Goal: Task Accomplishment & Management: Manage account settings

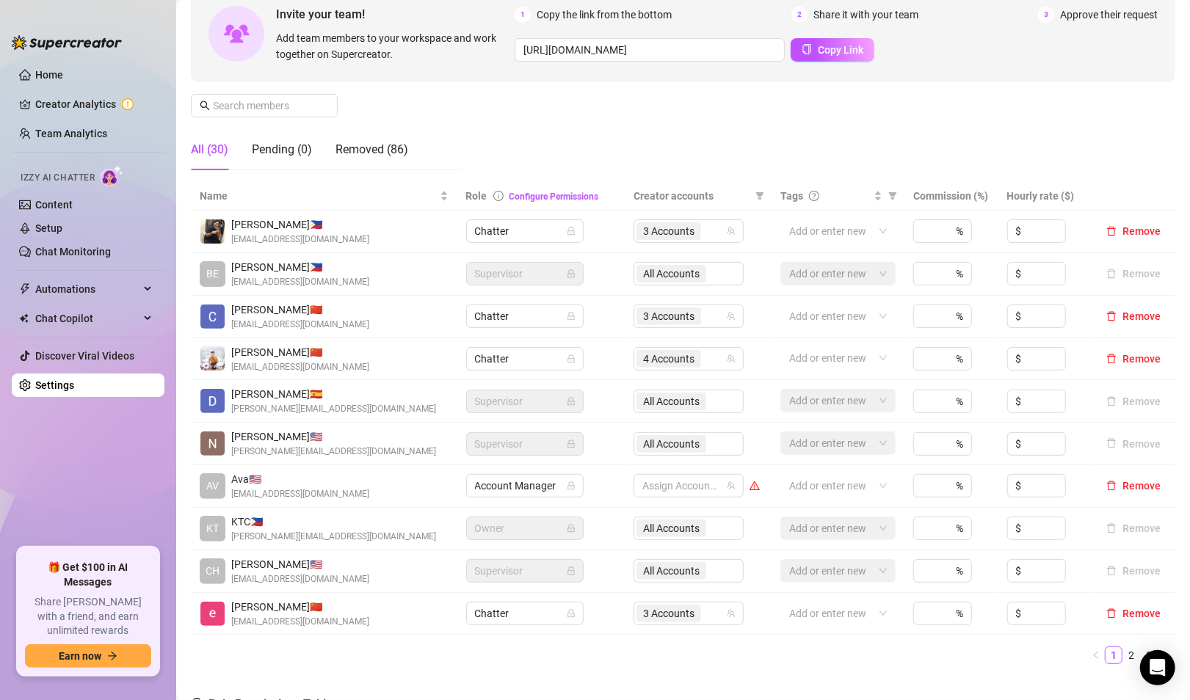
scroll to position [73, 0]
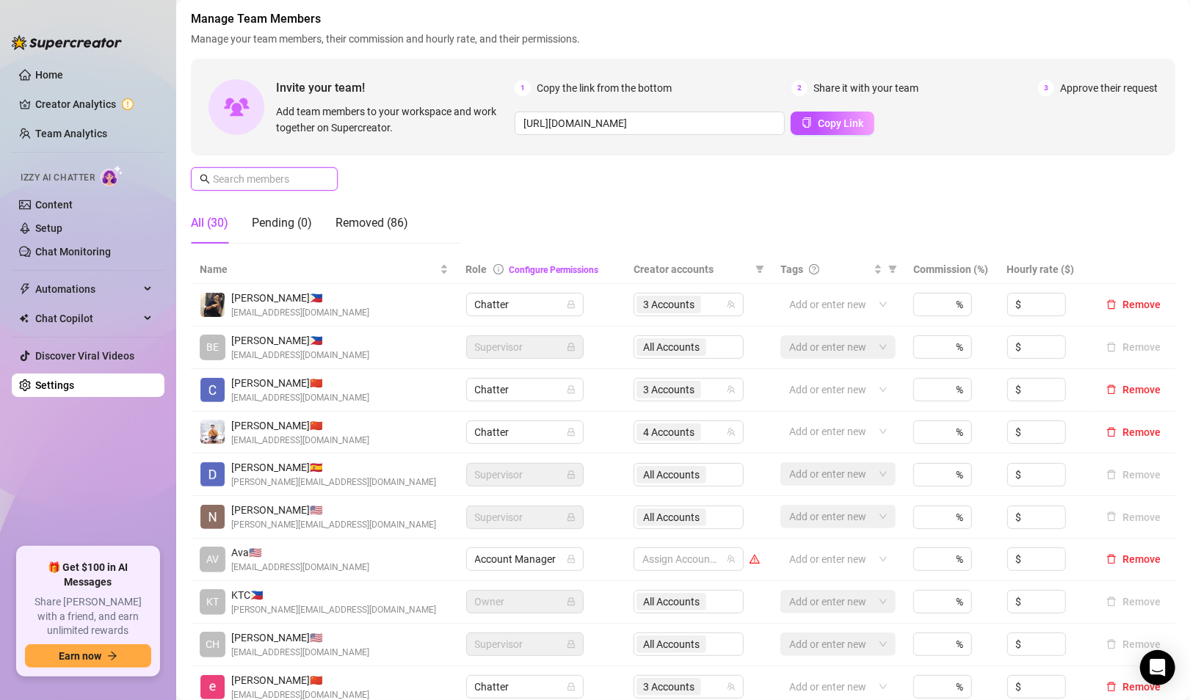
click at [266, 181] on input "text" at bounding box center [265, 179] width 104 height 16
click at [424, 189] on div "Manage Team Members Manage your team members, their commission and hourly rate,…" at bounding box center [683, 132] width 985 height 245
click at [284, 178] on input "text" at bounding box center [265, 179] width 104 height 16
click at [371, 178] on div "Manage Team Members Manage your team members, their commission and hourly rate,…" at bounding box center [683, 132] width 985 height 245
click at [267, 180] on input "text" at bounding box center [265, 179] width 104 height 16
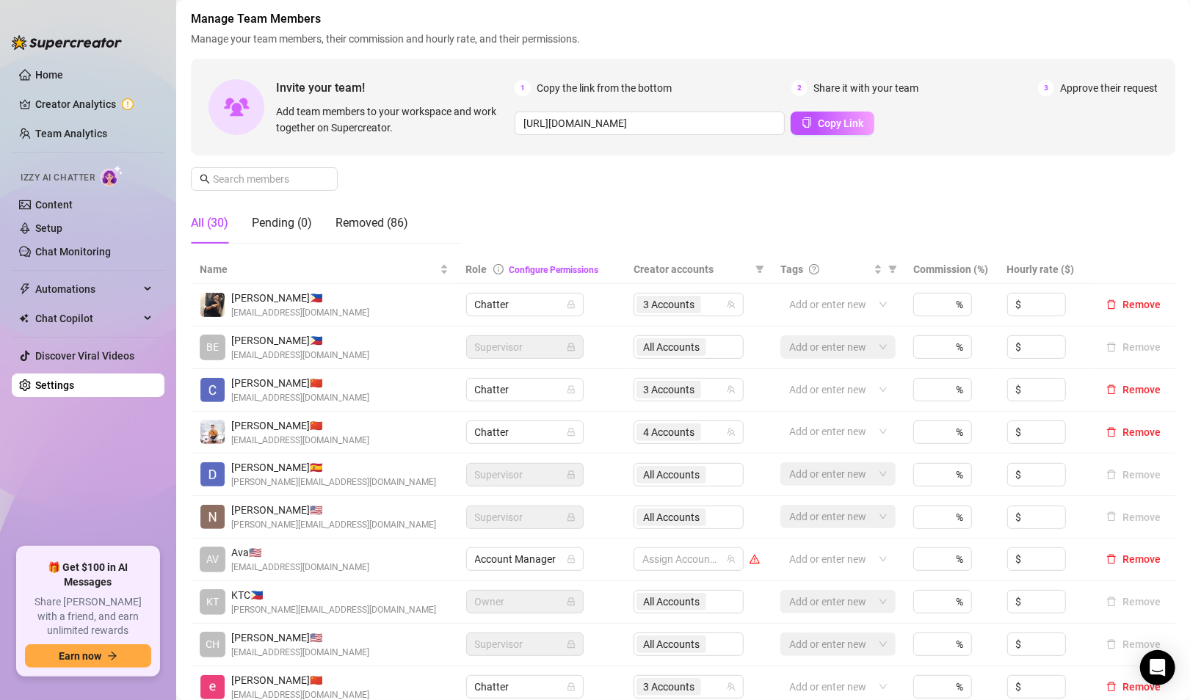
click at [372, 192] on div "Manage Team Members Manage your team members, their commission and hourly rate,…" at bounding box center [683, 132] width 985 height 245
click at [288, 181] on input "text" at bounding box center [265, 179] width 104 height 16
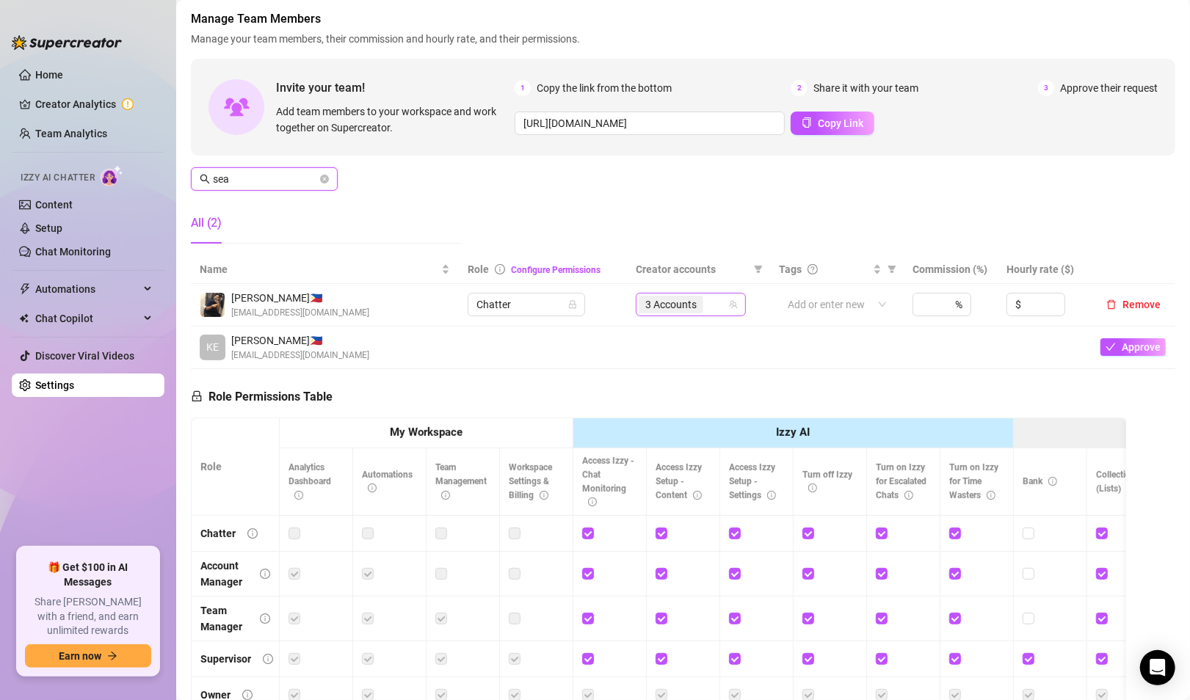
click at [651, 313] on span "3 Accounts" at bounding box center [670, 305] width 51 height 16
type input "sea"
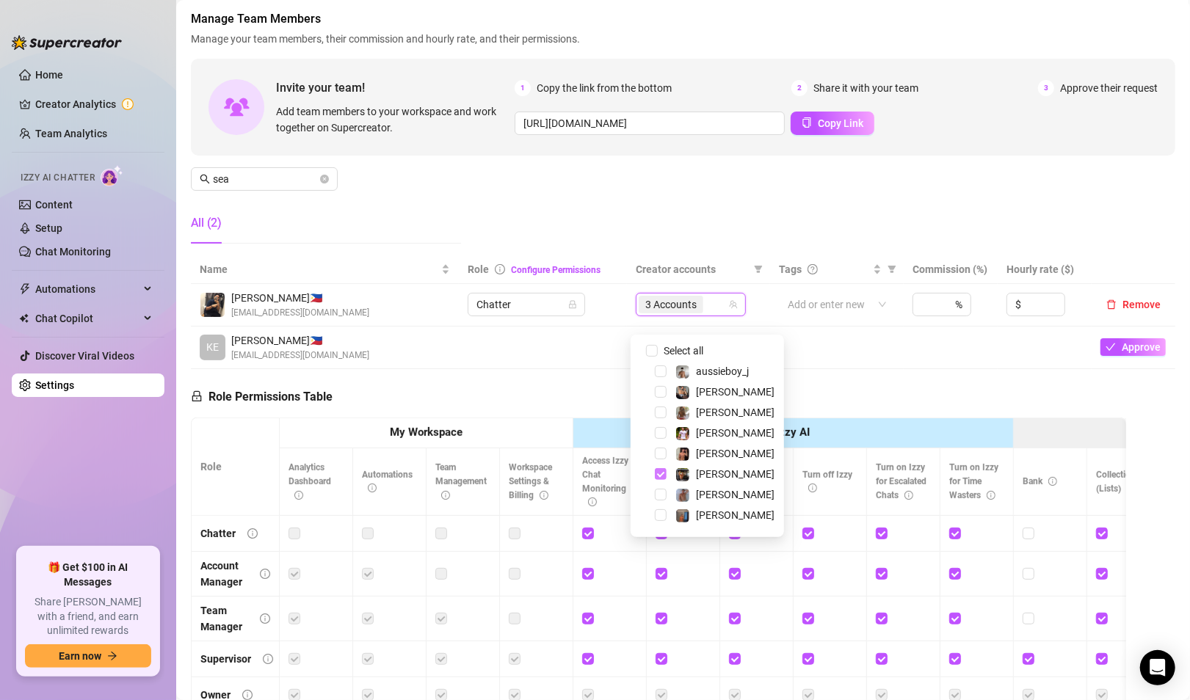
click at [662, 474] on span "Select tree node" at bounding box center [661, 474] width 12 height 12
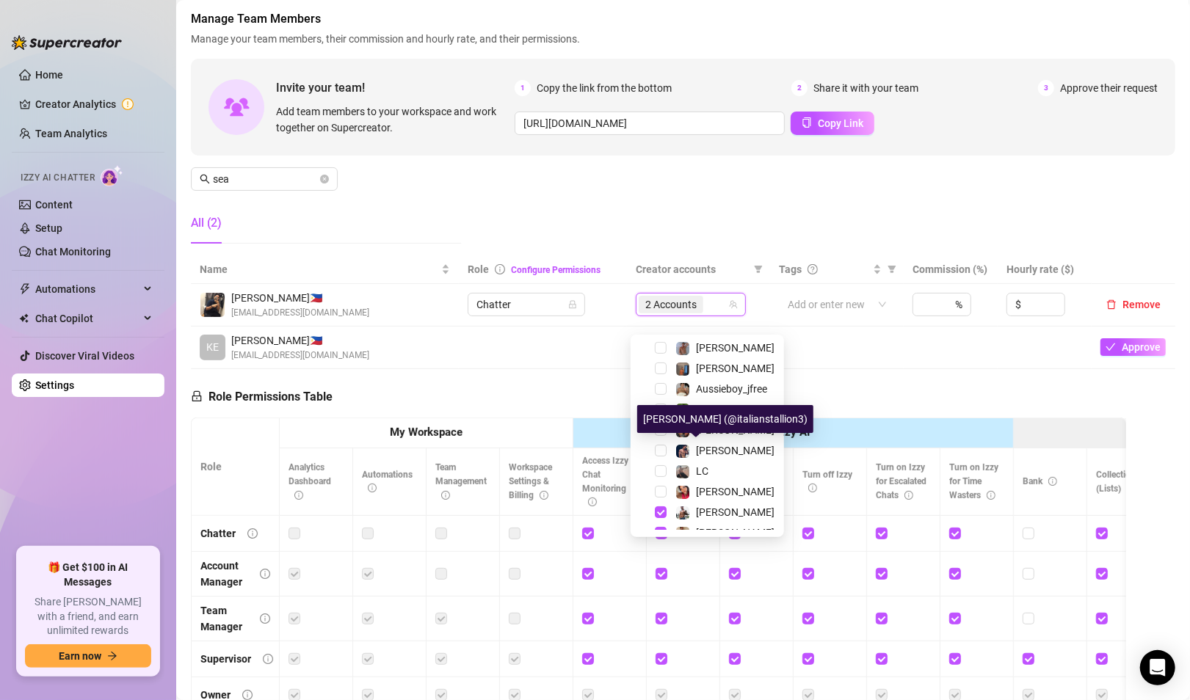
scroll to position [294, 0]
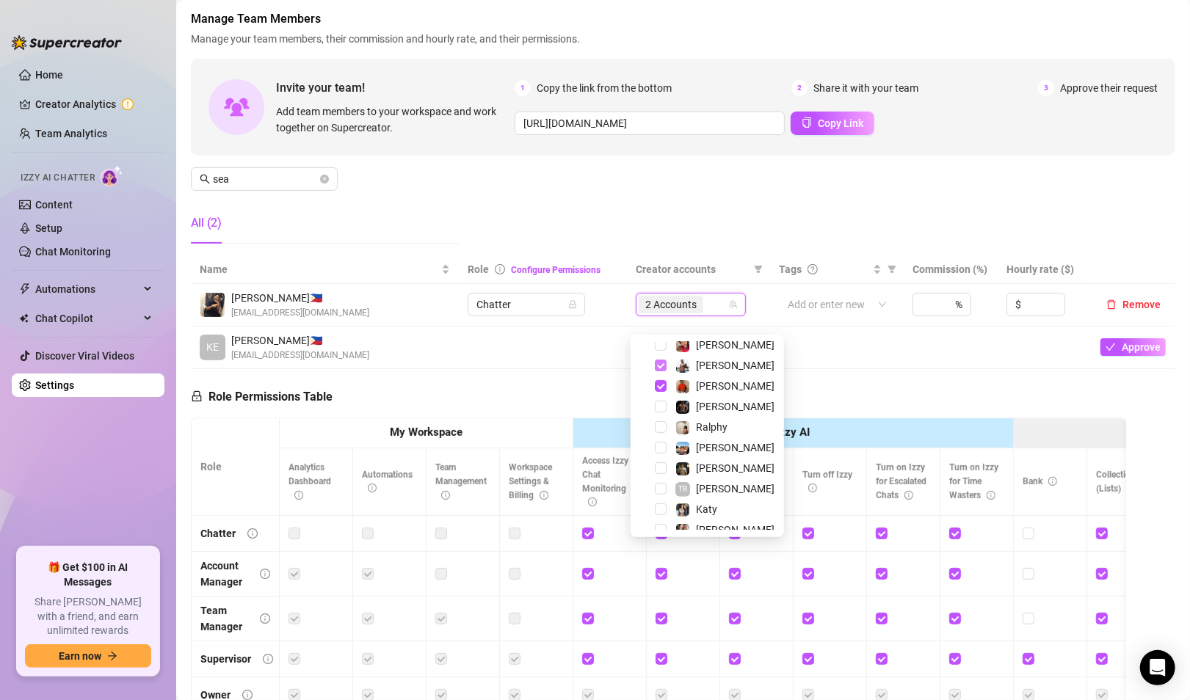
click at [656, 366] on span "Select tree node" at bounding box center [661, 366] width 12 height 12
click at [659, 385] on span "Select tree node" at bounding box center [661, 386] width 12 height 12
click at [563, 358] on td at bounding box center [543, 348] width 168 height 43
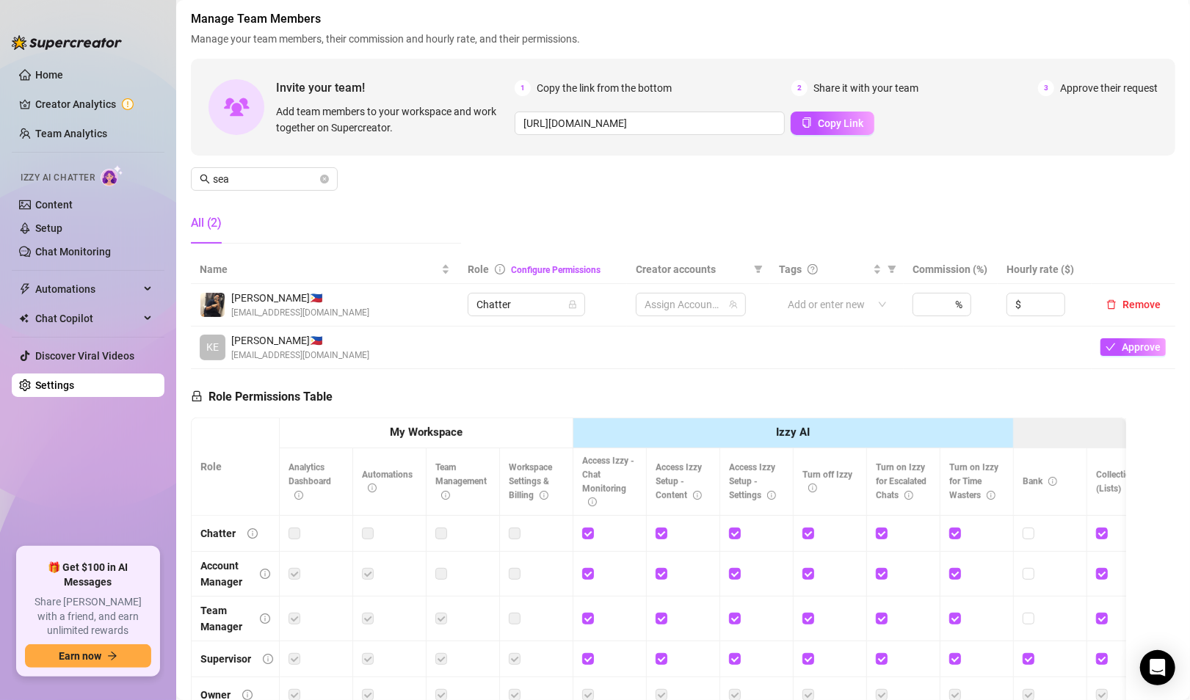
scroll to position [0, 0]
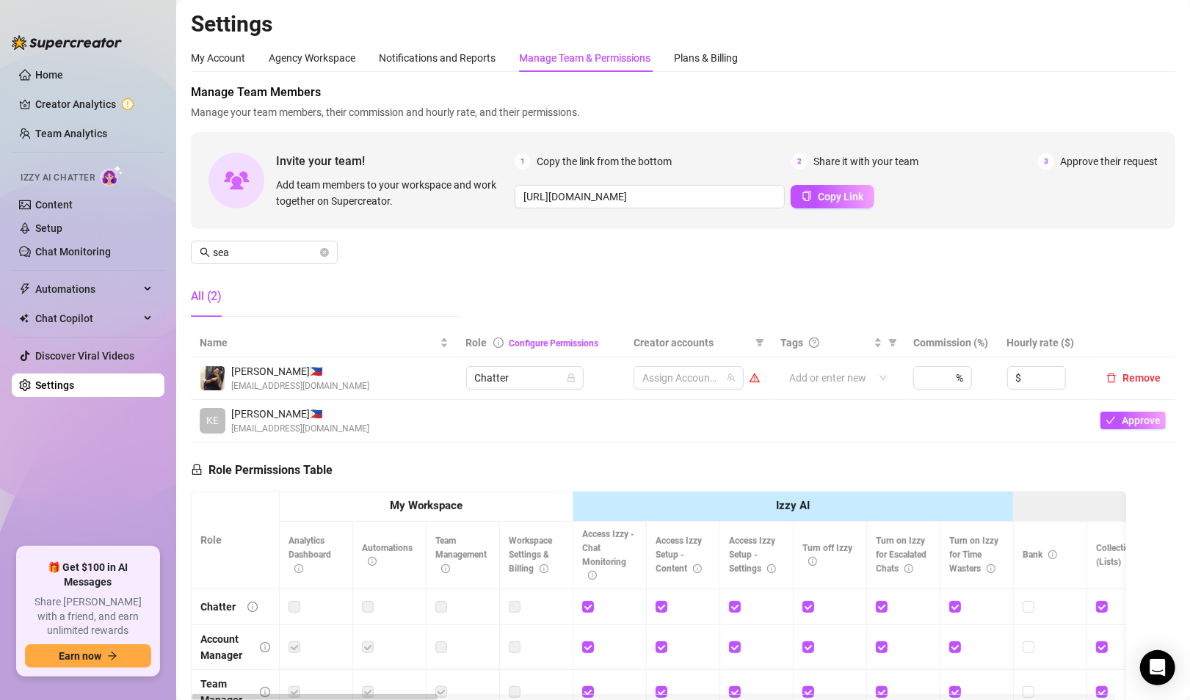
click at [456, 291] on div "All (2)" at bounding box center [326, 296] width 270 height 41
